Goal: Find specific page/section: Find specific page/section

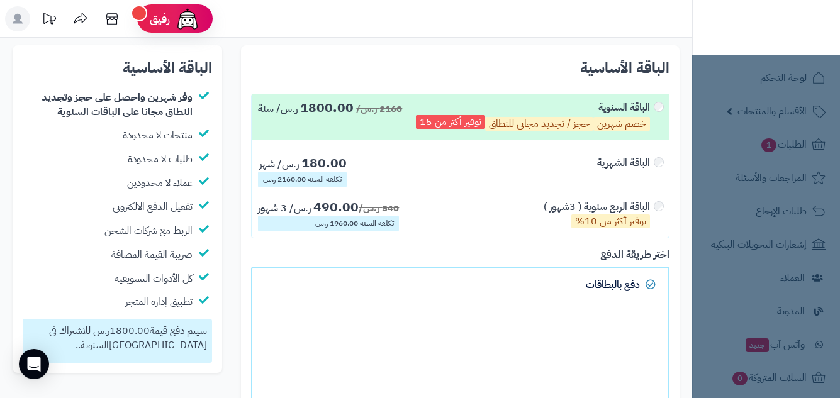
click at [783, 146] on nav "لوحة التحكم الأقسام والمنتجات المنتجات الأقسام الماركات مواصفات المنتجات مواصفا…" at bounding box center [766, 215] width 148 height 398
click at [765, 146] on nav "لوحة التحكم الأقسام والمنتجات المنتجات الأقسام الماركات مواصفات المنتجات مواصفا…" at bounding box center [766, 215] width 148 height 398
click at [418, 36] on header "رفيق ! الطلبات معالجة مكتمل إرجاع المنتجات العملاء المتواجدون الان 3340 عملاء م…" at bounding box center [420, 19] width 840 height 38
click at [774, 150] on nav "لوحة التحكم الأقسام والمنتجات المنتجات الأقسام الماركات مواصفات المنتجات مواصفا…" at bounding box center [766, 215] width 148 height 398
